Goal: Information Seeking & Learning: Learn about a topic

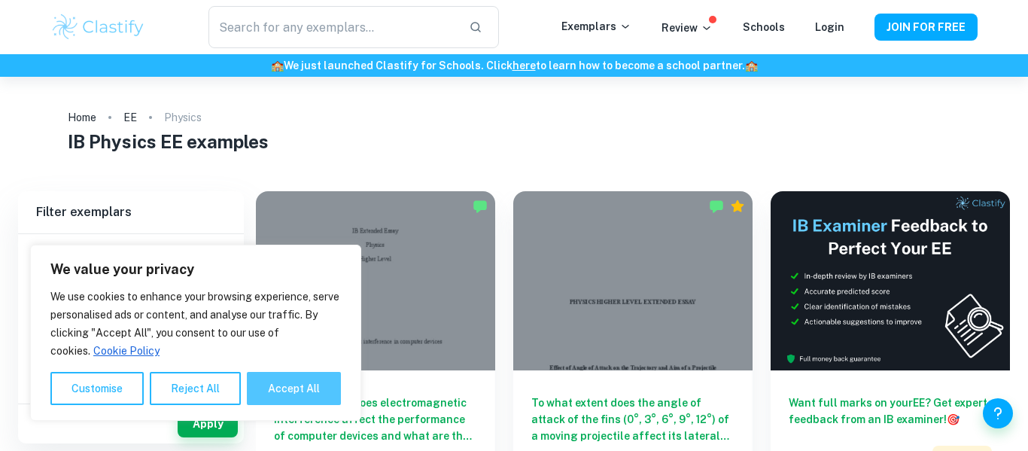
click at [302, 377] on button "Accept All" at bounding box center [294, 388] width 94 height 33
checkbox input "true"
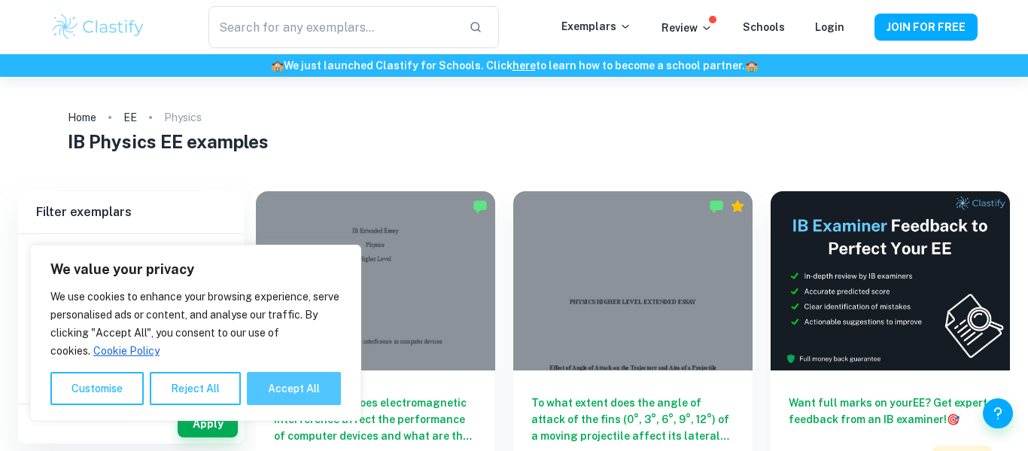
checkbox input "true"
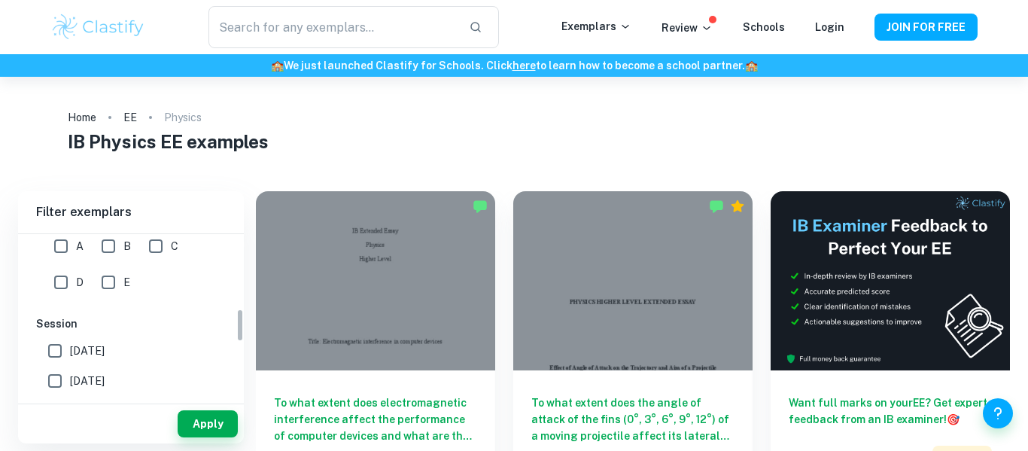
scroll to position [367, 0]
click at [51, 246] on input "A" at bounding box center [61, 245] width 30 height 30
checkbox input "true"
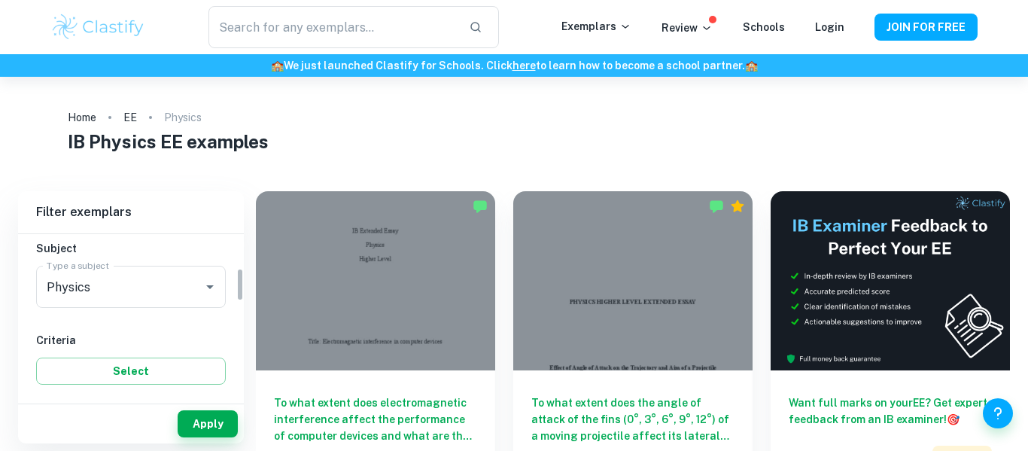
scroll to position [173, 0]
click at [315, 0] on div "​ Exemplars Review Schools Login JOIN FOR FREE" at bounding box center [514, 27] width 1028 height 54
click at [312, 14] on input "text" at bounding box center [333, 27] width 248 height 42
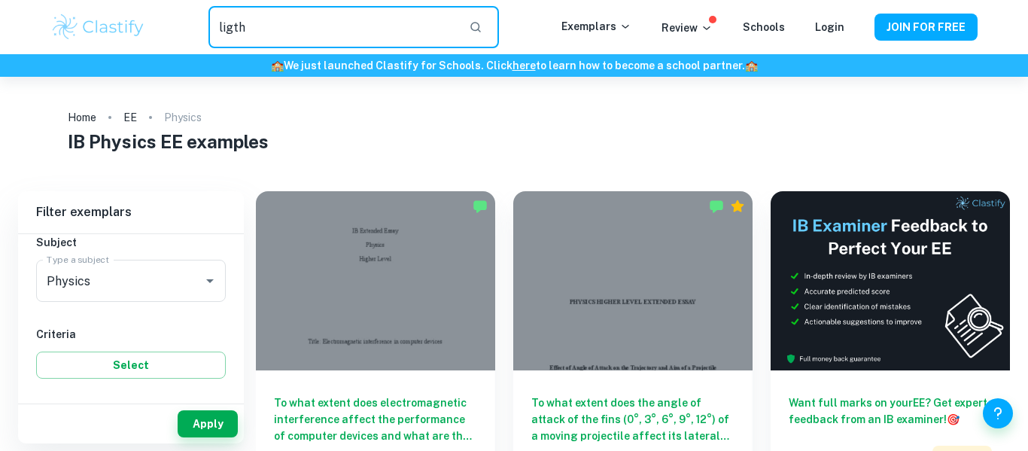
type input "ligth"
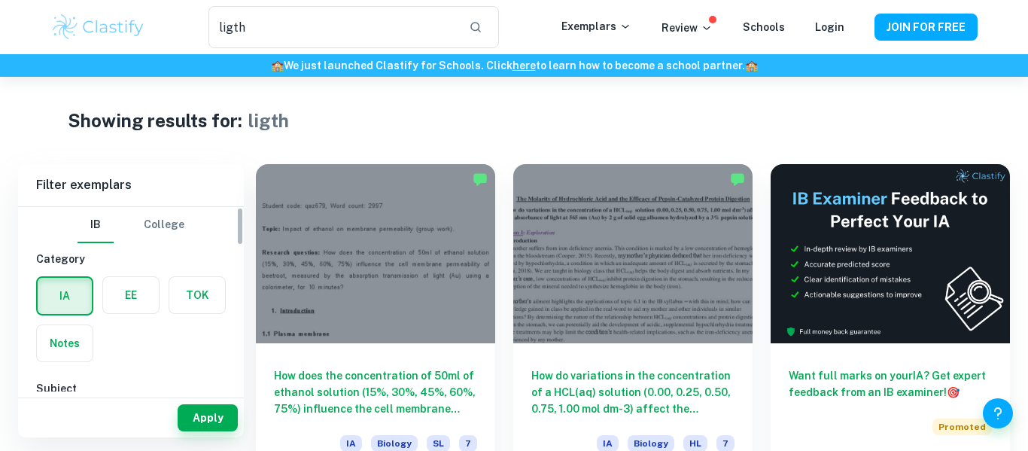
click at [142, 308] on label "button" at bounding box center [131, 295] width 56 height 36
click at [0, 0] on input "radio" at bounding box center [0, 0] width 0 height 0
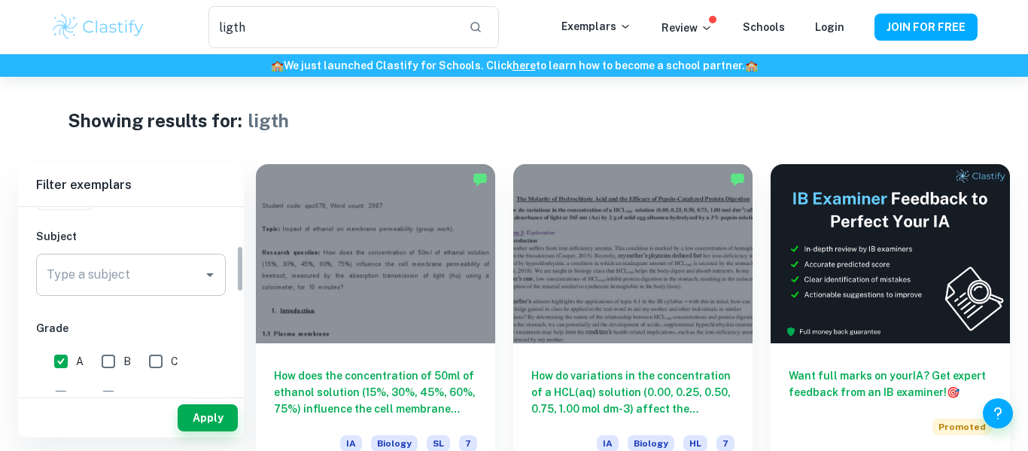
scroll to position [151, 0]
click at [152, 281] on input "Type a subject" at bounding box center [120, 276] width 154 height 29
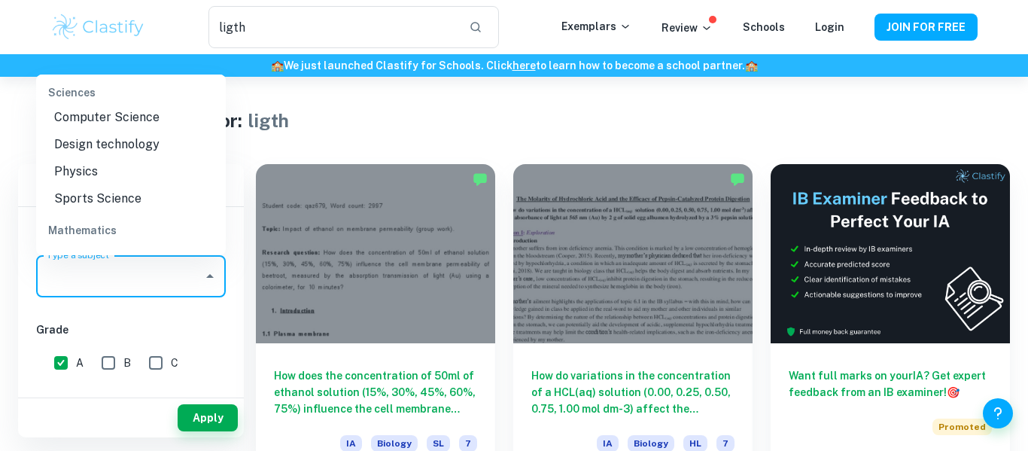
scroll to position [1795, 0]
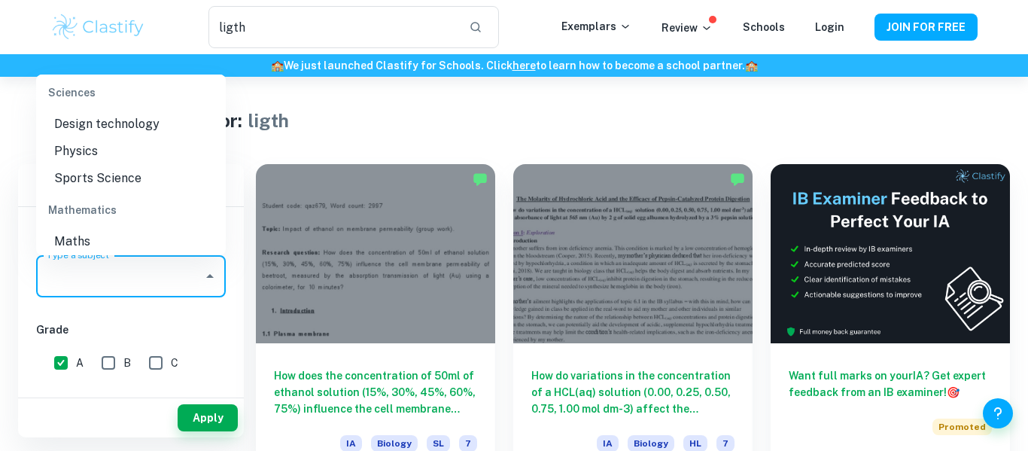
click at [95, 159] on li "Physics" at bounding box center [131, 151] width 190 height 27
type input "Physics"
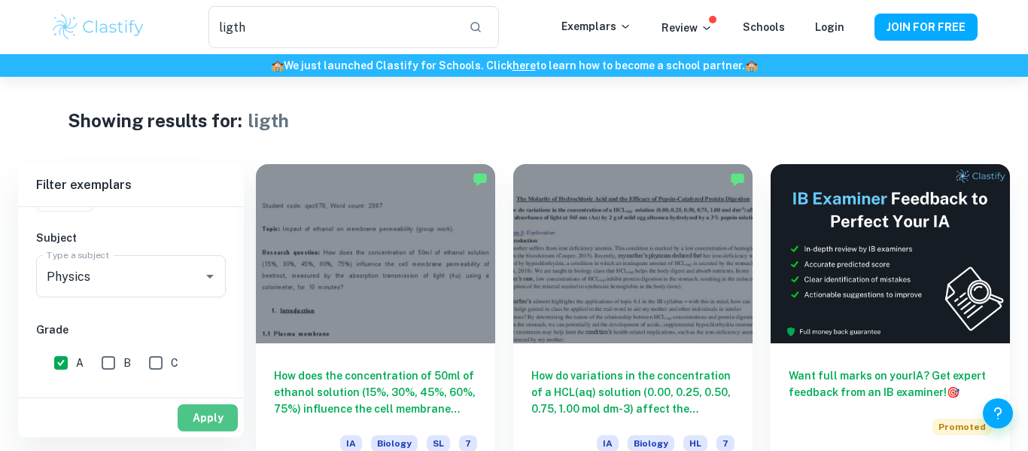
click at [215, 419] on button "Apply" at bounding box center [208, 417] width 60 height 27
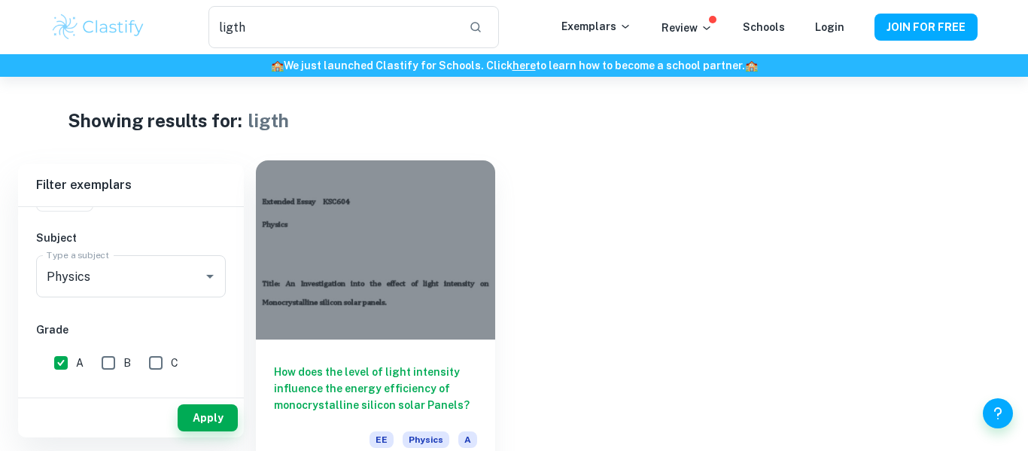
click at [410, 330] on div at bounding box center [375, 249] width 239 height 179
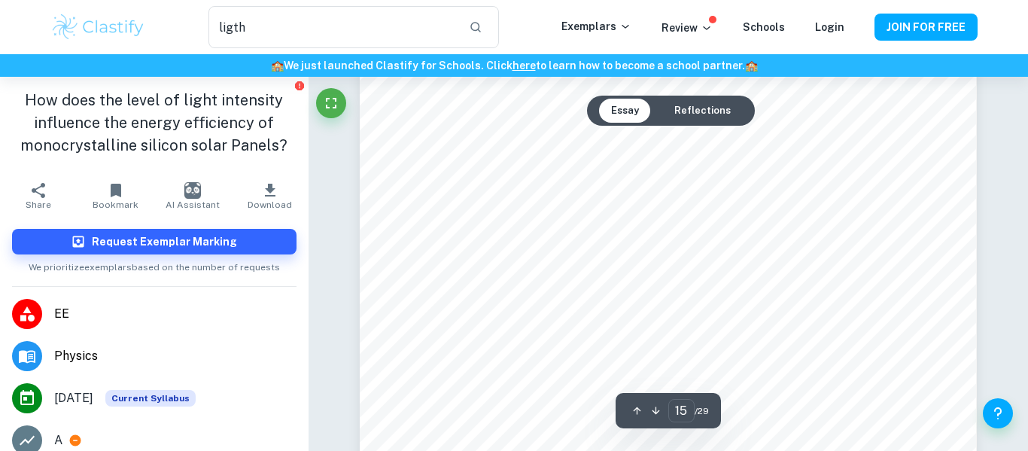
scroll to position [12923, 0]
type input "17"
